Goal: Task Accomplishment & Management: Manage account settings

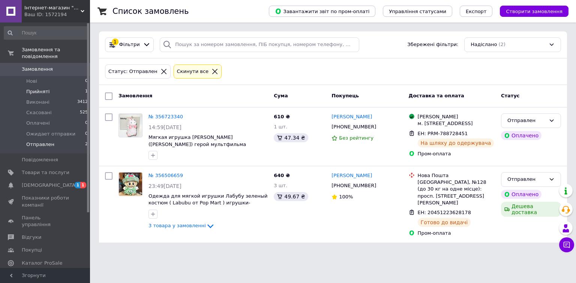
click at [36, 88] on span "Прийняті" at bounding box center [37, 91] width 23 height 7
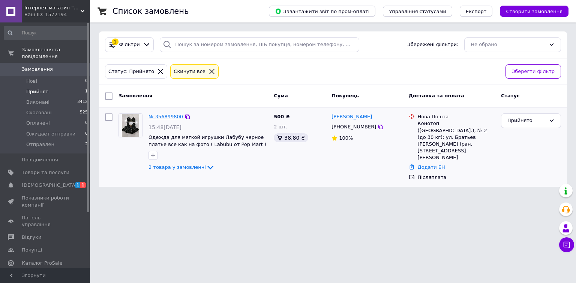
click at [163, 115] on link "№ 356899800" at bounding box center [165, 117] width 34 height 6
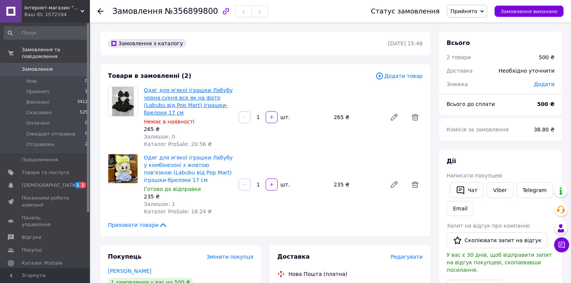
click at [166, 96] on link "Одяг для м'якої іграшки Лабубу чорна сукня все як на фото (Labubu від Pop Mart)…" at bounding box center [188, 101] width 89 height 28
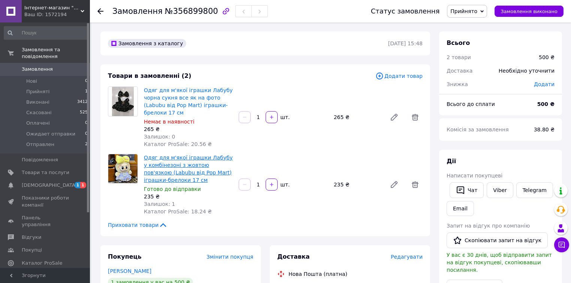
click at [177, 155] on link "Одяг для м'якої іграшки Лабубу у комбінезоні з жовтою пов'язкою (Labubu від Pop…" at bounding box center [188, 169] width 89 height 28
click at [498, 192] on link "Viber" at bounding box center [500, 190] width 26 height 16
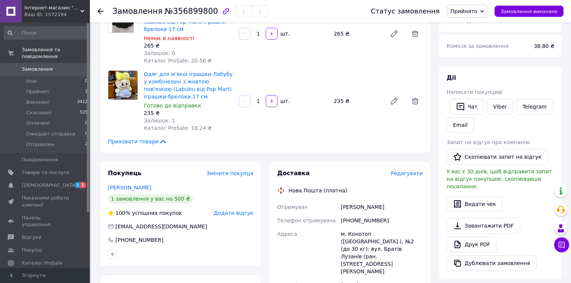
scroll to position [90, 0]
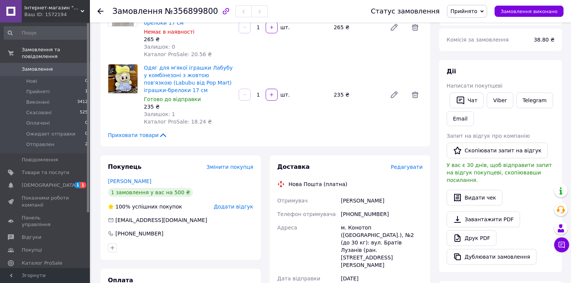
click at [466, 12] on span "Прийнято" at bounding box center [463, 11] width 27 height 6
click at [473, 61] on li "Ожидает отправки" at bounding box center [475, 59] width 57 height 11
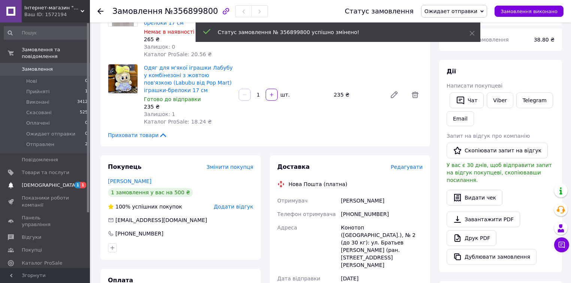
click at [25, 182] on span "[DEMOGRAPHIC_DATA]" at bounding box center [49, 185] width 55 height 7
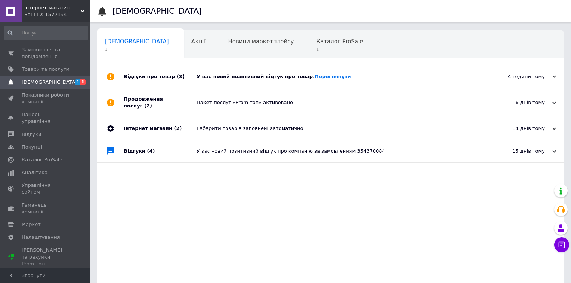
click at [318, 75] on link "Переглянути" at bounding box center [333, 77] width 36 height 6
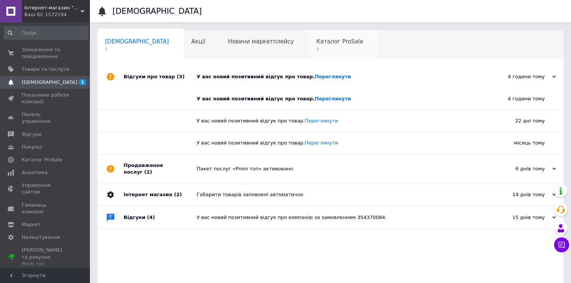
click at [316, 48] on span "1" at bounding box center [339, 49] width 47 height 6
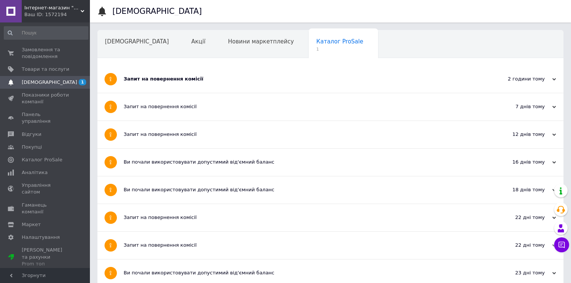
click at [178, 78] on div "Запит на повернення комісії" at bounding box center [302, 79] width 357 height 7
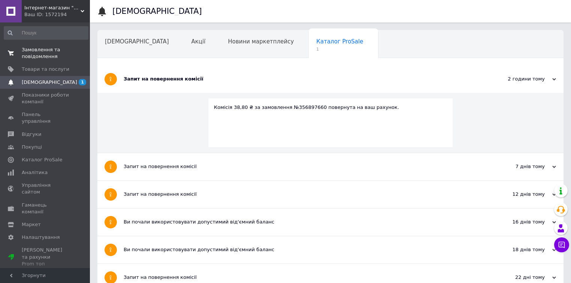
click at [28, 51] on span "Замовлення та повідомлення" at bounding box center [46, 52] width 48 height 13
